Goal: Navigation & Orientation: Find specific page/section

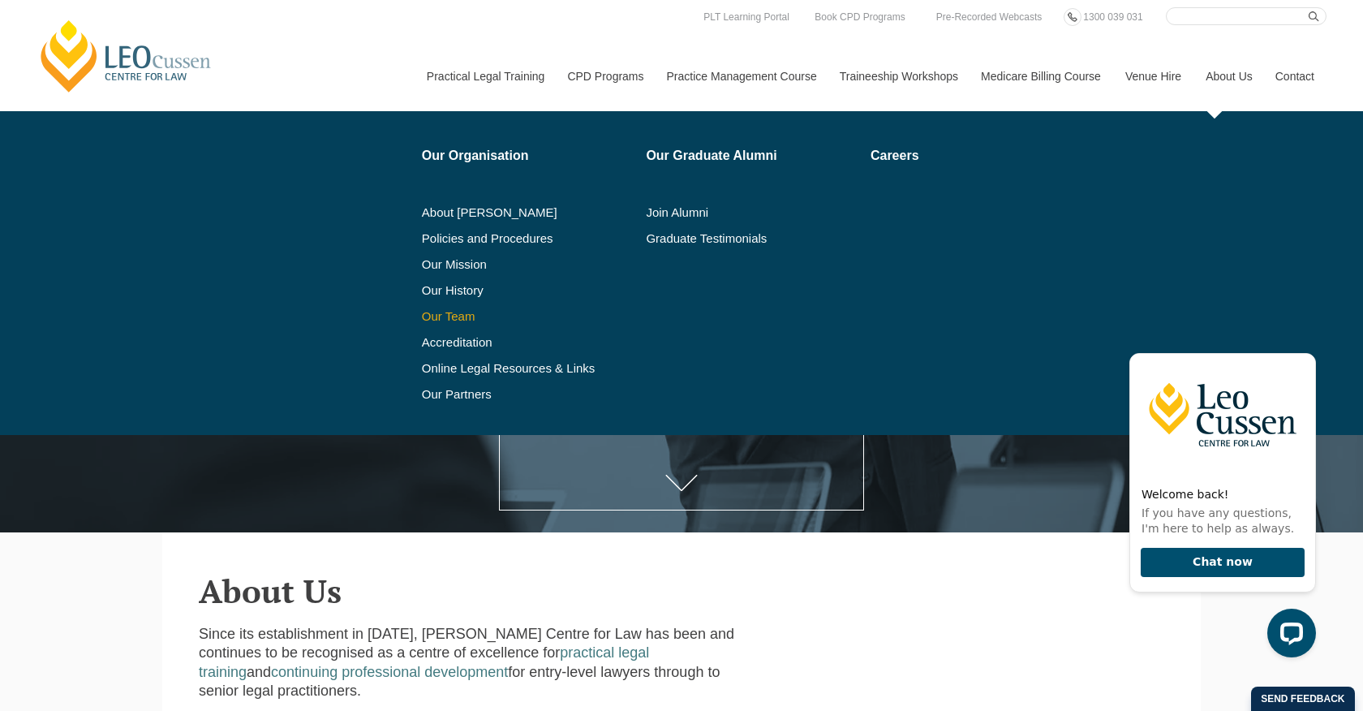
click at [443, 316] on link "Our Team" at bounding box center [528, 316] width 213 height 13
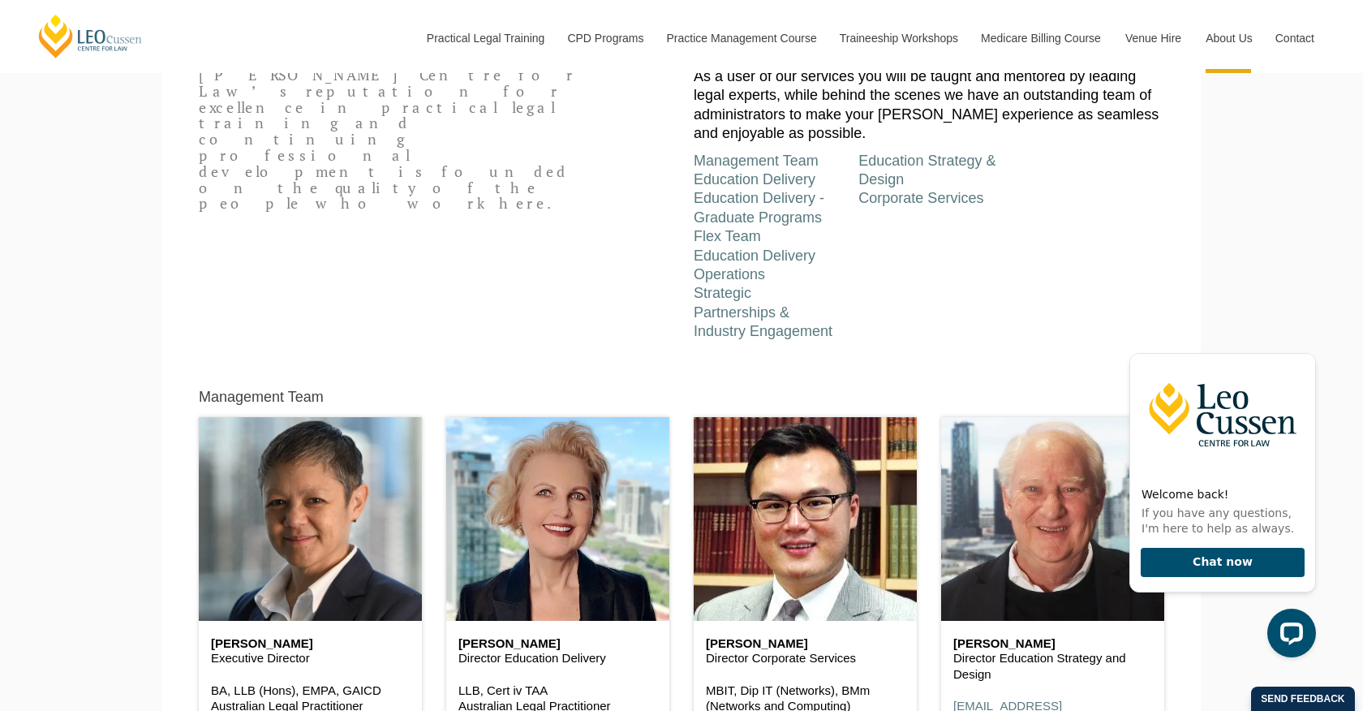
scroll to position [720, 0]
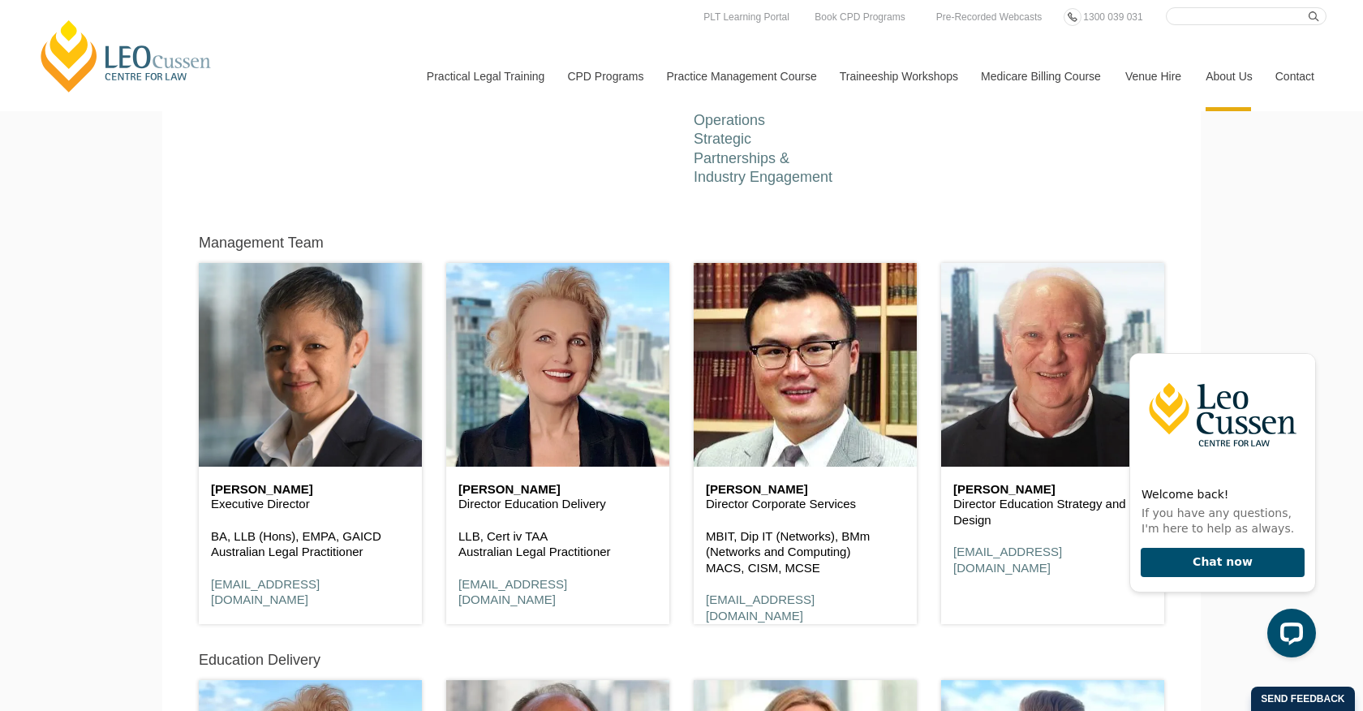
click at [462, 161] on div "Leo Cussen Centre for Law’s reputation for excellence in practical legal traini…" at bounding box center [682, 46] width 990 height 282
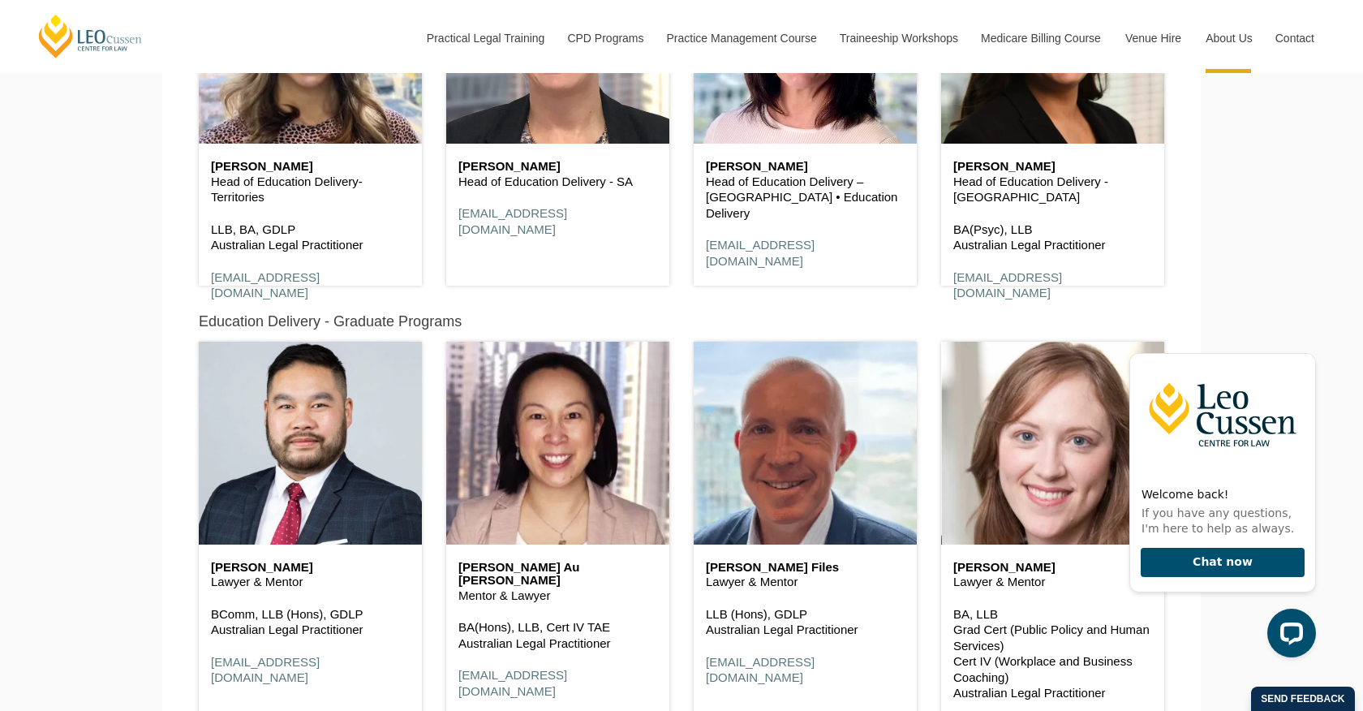
scroll to position [1877, 0]
